Goal: Navigation & Orientation: Find specific page/section

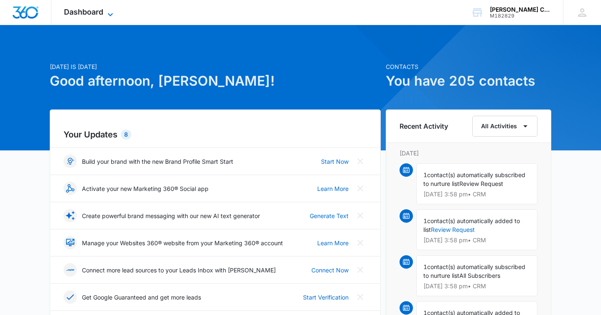
click at [93, 13] on span "Dashboard" at bounding box center [83, 12] width 39 height 9
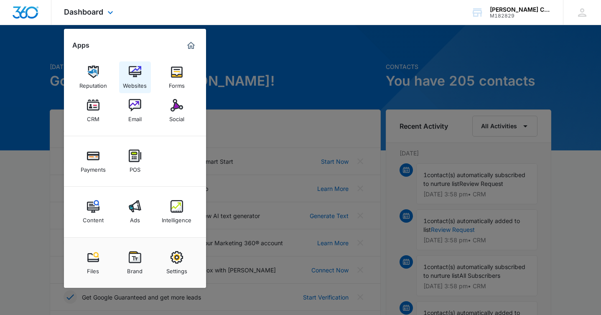
click at [136, 74] on img at bounding box center [135, 72] width 13 height 13
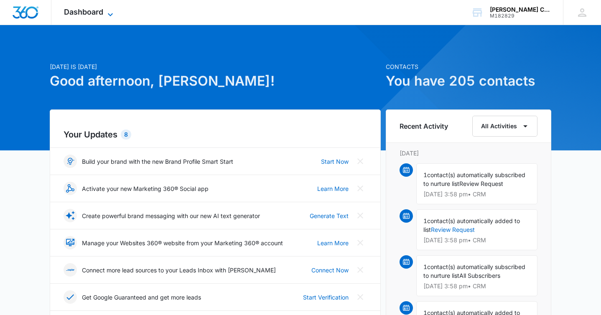
click at [94, 12] on span "Dashboard" at bounding box center [83, 12] width 39 height 9
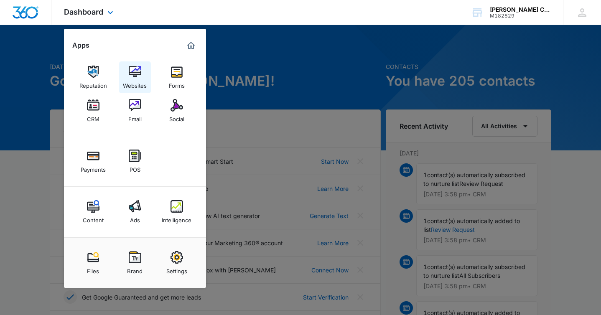
click at [136, 71] on img at bounding box center [135, 72] width 13 height 13
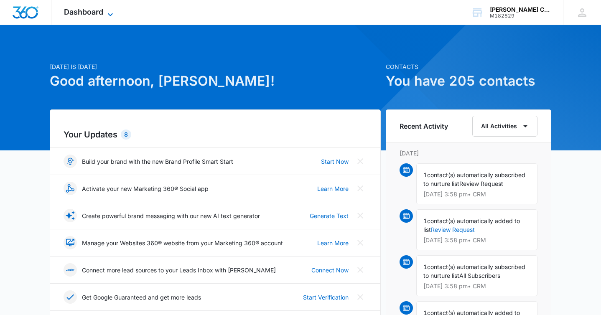
click at [86, 11] on span "Dashboard" at bounding box center [83, 12] width 39 height 9
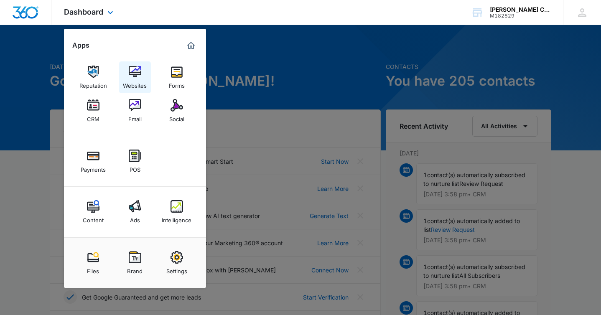
click at [133, 73] on img at bounding box center [135, 72] width 13 height 13
